Goal: Find specific fact: Find specific fact

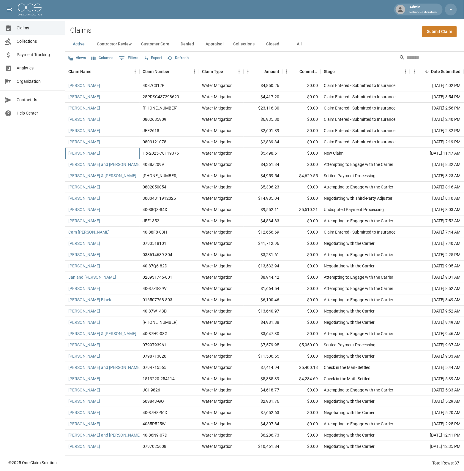
click at [129, 152] on div "[PERSON_NAME]" at bounding box center [102, 153] width 74 height 11
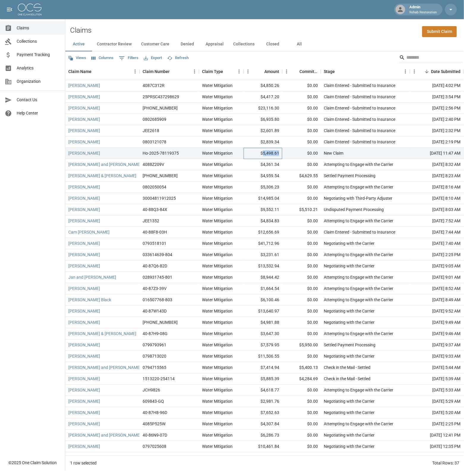
drag, startPoint x: 264, startPoint y: 152, endPoint x: 281, endPoint y: 152, distance: 17.2
click at [281, 152] on div "$5,498.61" at bounding box center [263, 153] width 39 height 11
copy div "5,498.61"
drag, startPoint x: 268, startPoint y: 142, endPoint x: 284, endPoint y: 141, distance: 16.6
click at [284, 141] on div "[PERSON_NAME] 0803121078 Water Mitigation $2,839.34 $0.00 Claim Entered - Submi…" at bounding box center [342, 142] width 555 height 11
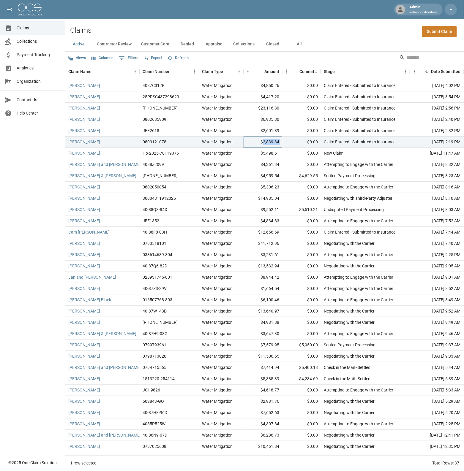
copy div "2,839.34"
drag, startPoint x: 264, startPoint y: 130, endPoint x: 281, endPoint y: 131, distance: 17.5
click at [281, 131] on div "$2,601.89" at bounding box center [263, 130] width 39 height 11
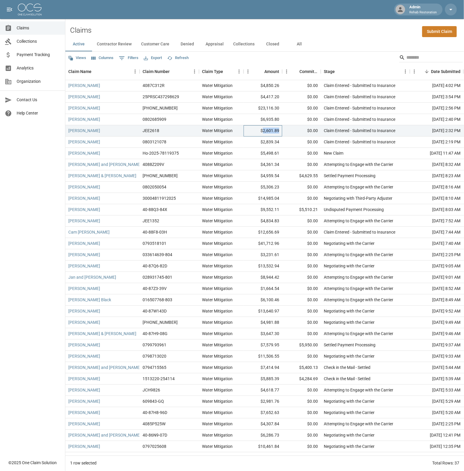
copy div "2,601.89"
drag, startPoint x: 263, startPoint y: 119, endPoint x: 284, endPoint y: 120, distance: 20.5
click at [284, 120] on div "[PERSON_NAME] 0802685909 Water Mitigation $6,935.80 $0.00 Claim Entered - Submi…" at bounding box center [342, 119] width 555 height 11
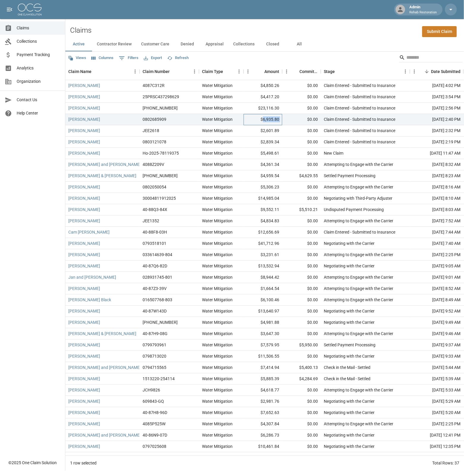
copy div "6,935.80"
drag, startPoint x: 262, startPoint y: 108, endPoint x: 282, endPoint y: 108, distance: 20.5
click at [282, 108] on div "[PERSON_NAME] [PHONE_NUMBER] Water Mitigation $23,116.30 $0.00 Claim Entered - …" at bounding box center [342, 108] width 555 height 11
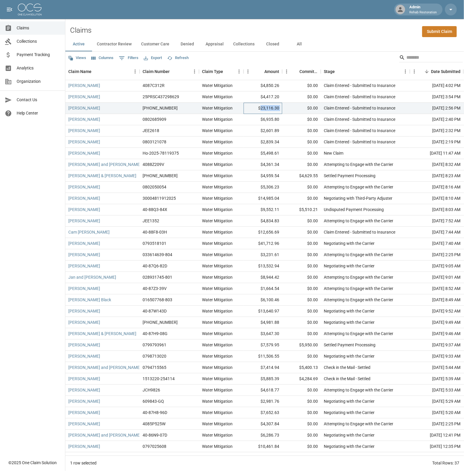
copy div "23,116.30"
click at [120, 96] on div "[PERSON_NAME]" at bounding box center [102, 96] width 74 height 11
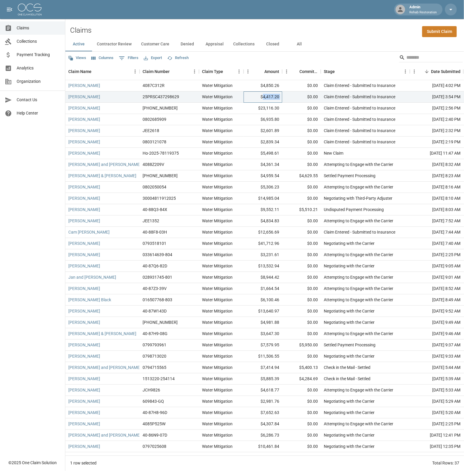
drag, startPoint x: 263, startPoint y: 97, endPoint x: 285, endPoint y: 97, distance: 21.1
click at [285, 97] on div "[PERSON_NAME] 25PRSC437298629 Water Mitigation $4,417.20 $0.00 Claim Entered - …" at bounding box center [342, 96] width 555 height 11
copy div "4,417.20"
drag, startPoint x: 265, startPoint y: 85, endPoint x: 286, endPoint y: 85, distance: 21.4
click at [286, 85] on div "[PERSON_NAME] 4087C312R Water Mitigation $4,850.26 $0.00 Claim Entered - Submit…" at bounding box center [342, 85] width 555 height 11
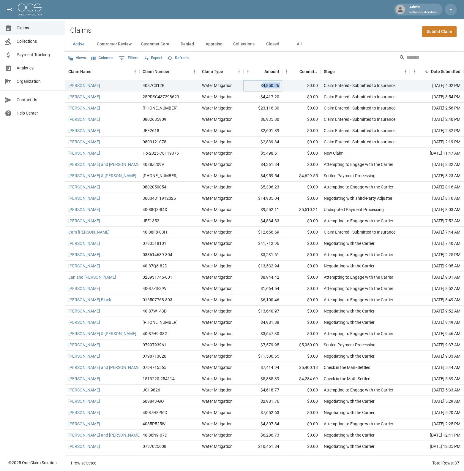
copy div "4,850.26"
click at [99, 58] on button "Columns" at bounding box center [102, 57] width 25 height 9
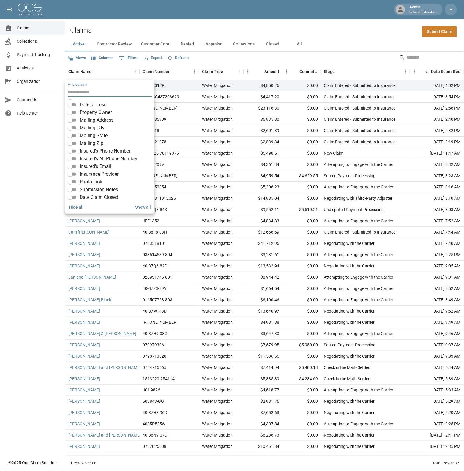
scroll to position [74, 0]
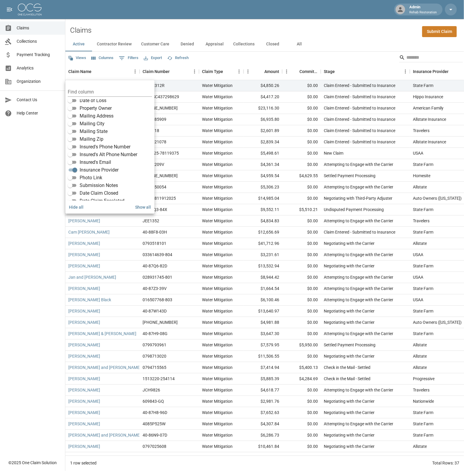
click at [30, 210] on div "Claims Collections Payment Tracking Analytics Organization Contact Us Help Cent…" at bounding box center [32, 228] width 65 height 457
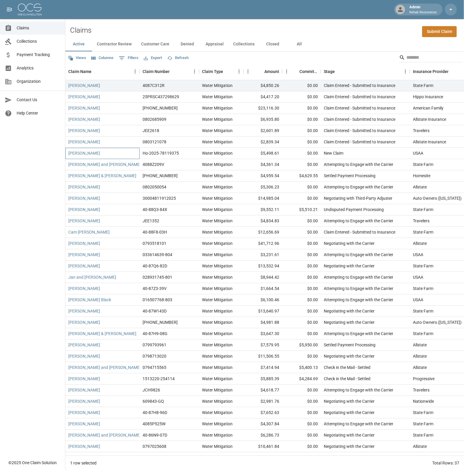
click at [127, 151] on div "[PERSON_NAME]" at bounding box center [102, 153] width 74 height 11
